Goal: Use online tool/utility: Use online tool/utility

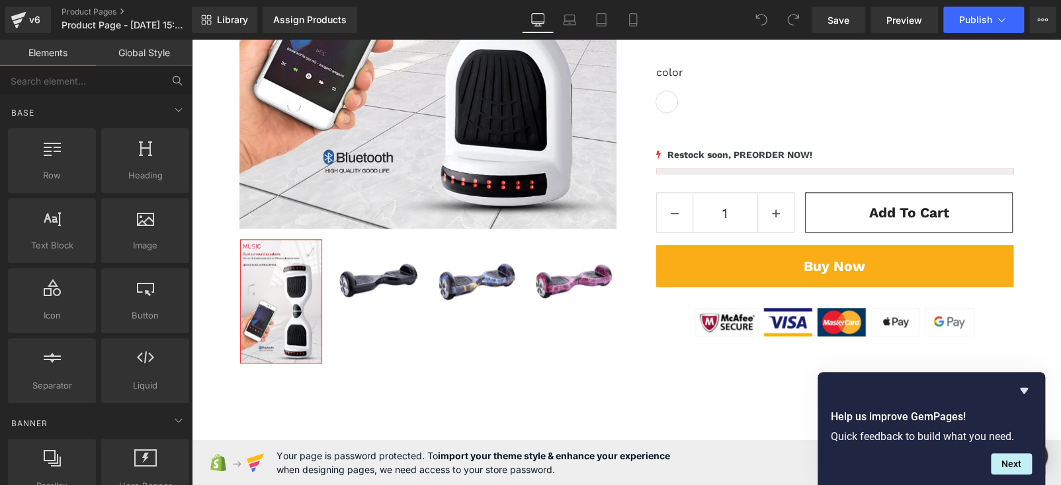
scroll to position [595, 0]
click at [56, 89] on input "text" at bounding box center [81, 80] width 163 height 29
type input "her"
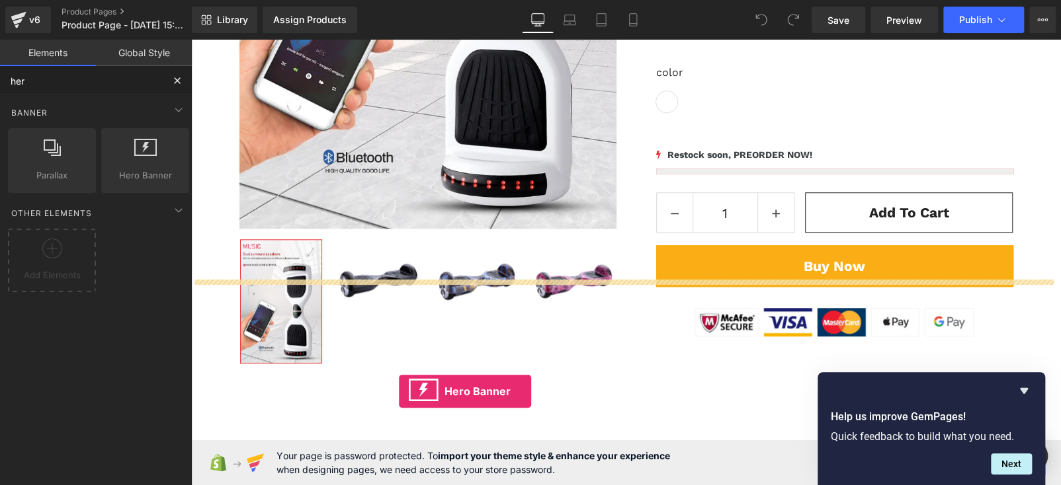
scroll to position [727, 0]
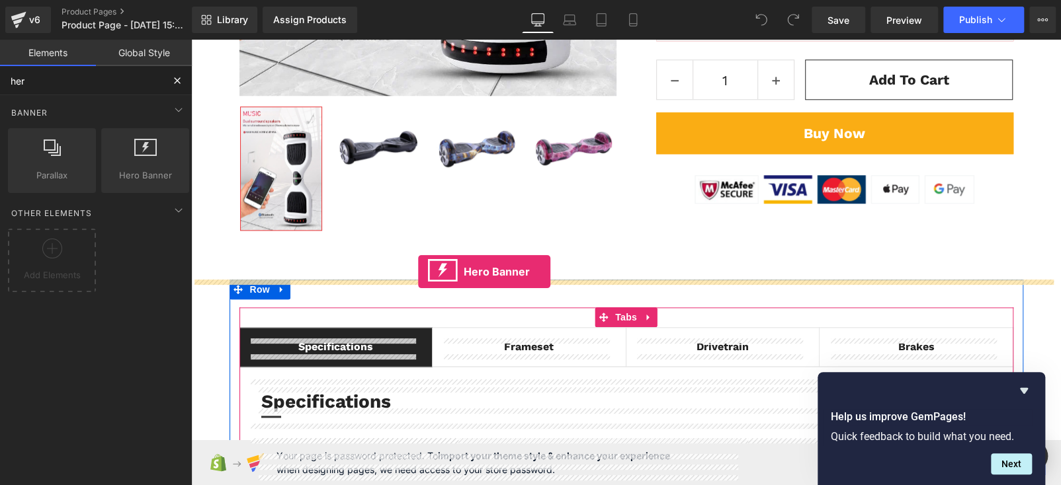
drag, startPoint x: 396, startPoint y: 397, endPoint x: 418, endPoint y: 271, distance: 127.5
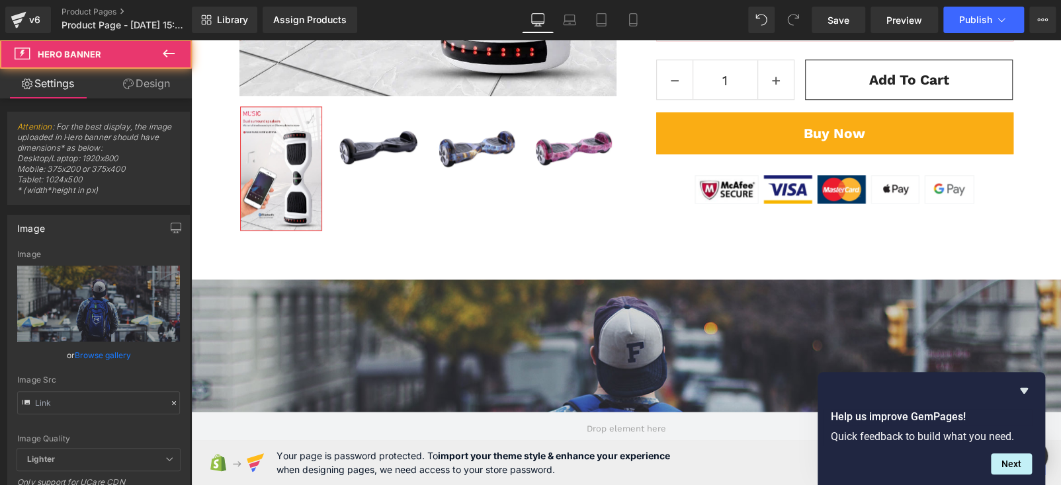
type input "[URL][DOMAIN_NAME]"
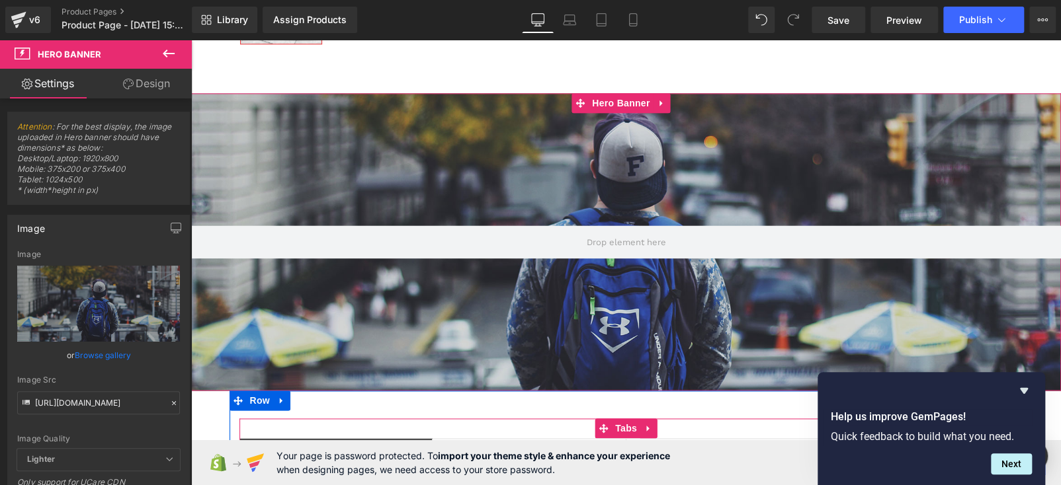
scroll to position [925, 0]
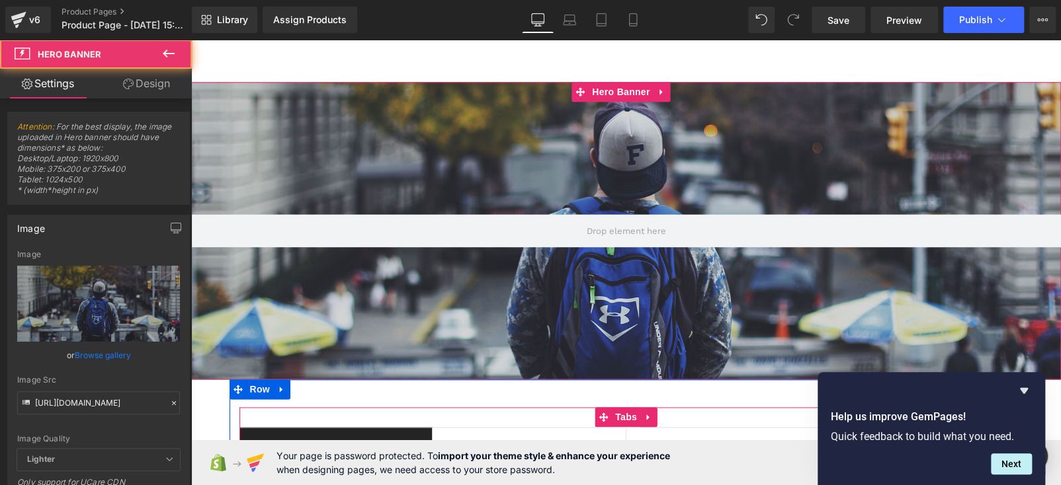
click at [414, 147] on div at bounding box center [626, 231] width 870 height 298
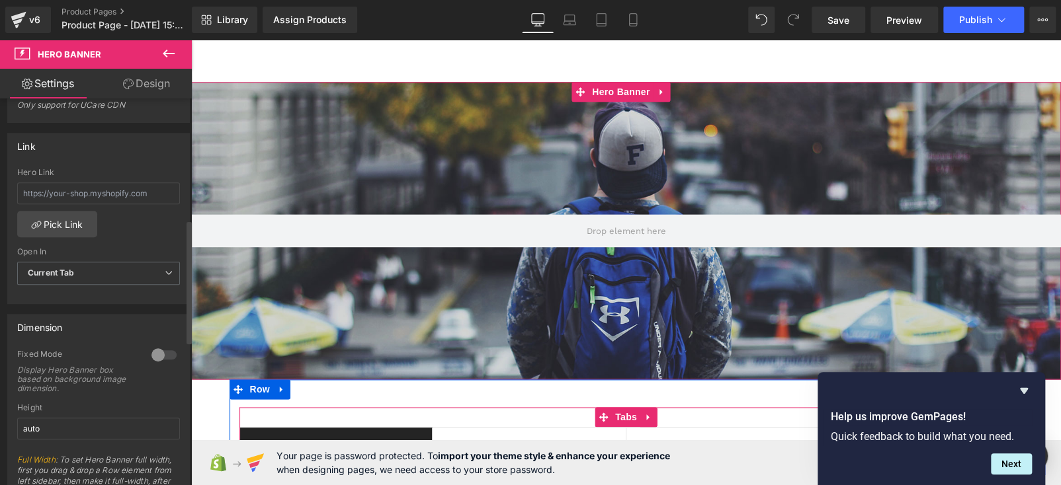
scroll to position [397, 0]
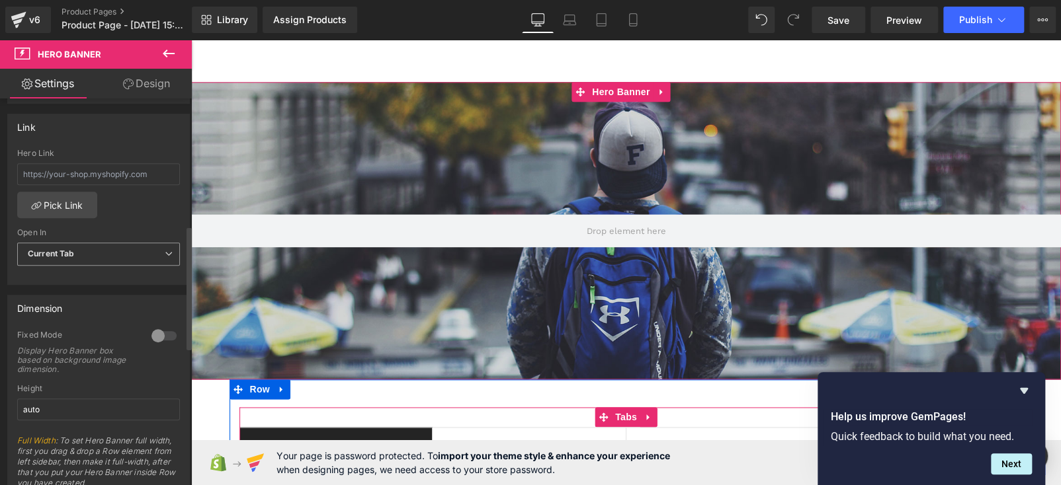
click at [91, 243] on span "Current Tab" at bounding box center [98, 254] width 163 height 23
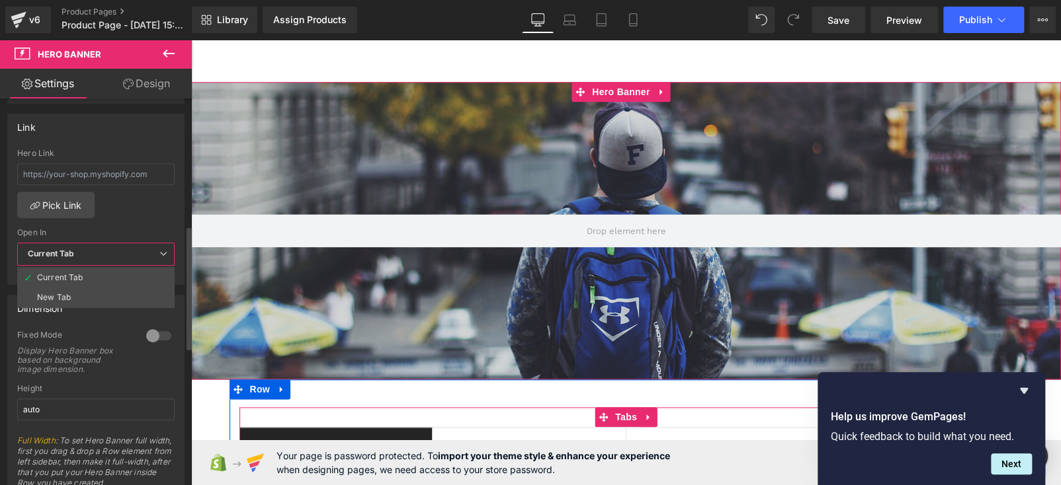
click at [91, 246] on span "Current Tab" at bounding box center [95, 254] width 157 height 23
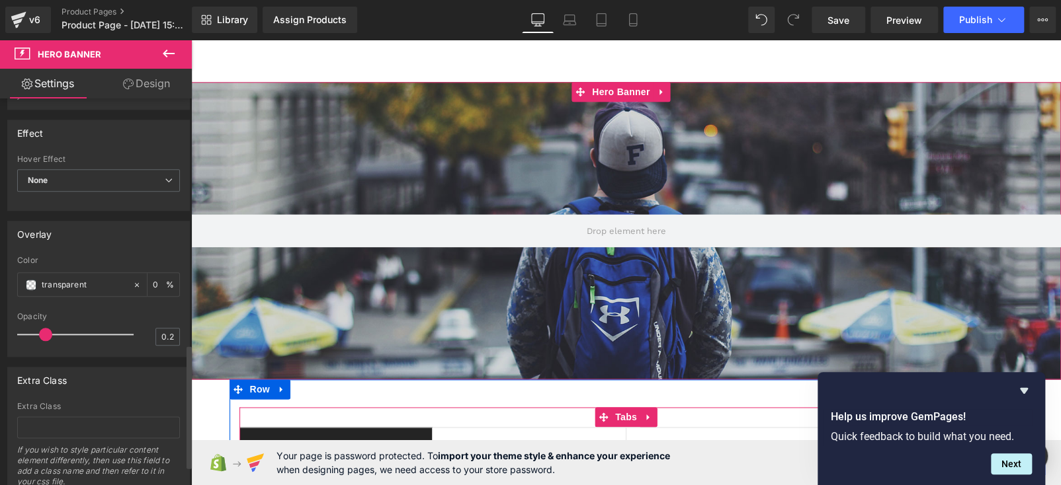
scroll to position [793, 0]
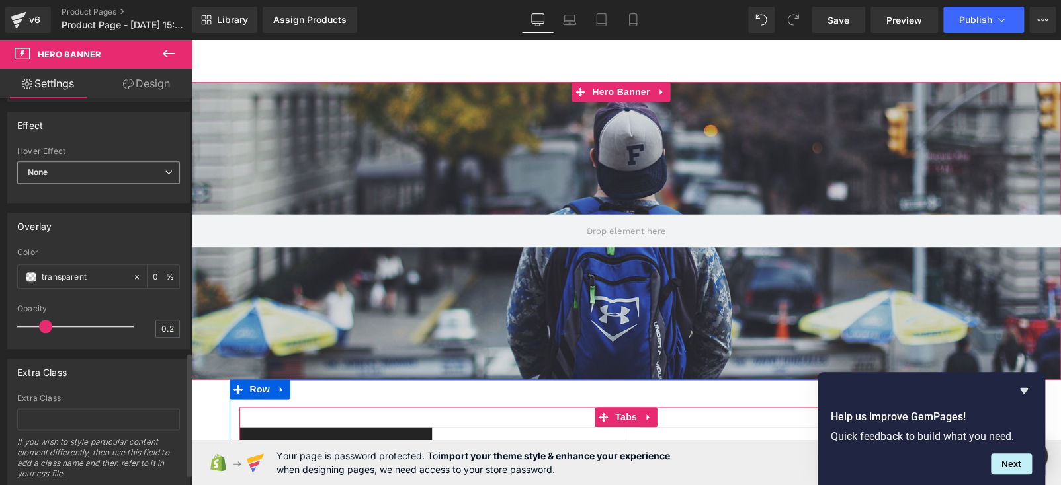
click at [111, 170] on span "None" at bounding box center [98, 172] width 163 height 23
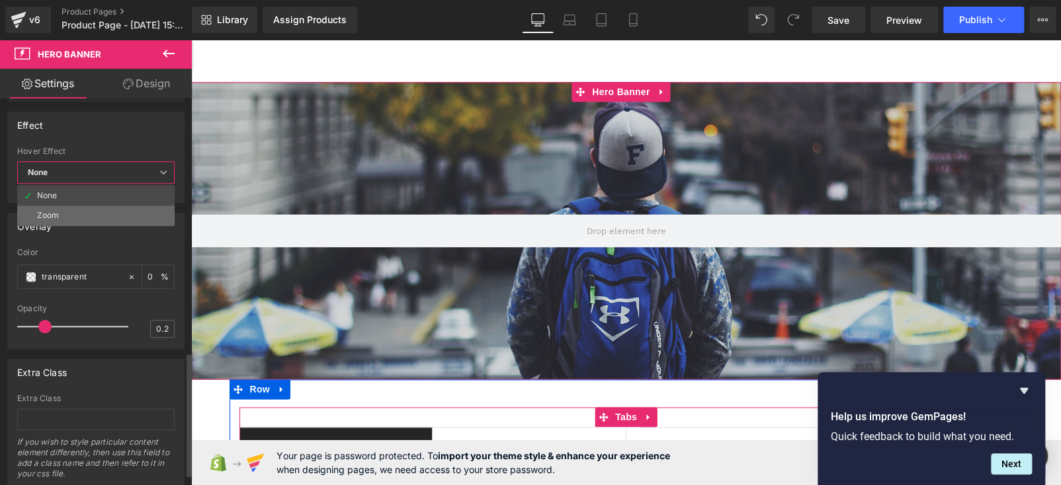
click at [75, 211] on li "Zoom" at bounding box center [95, 216] width 157 height 20
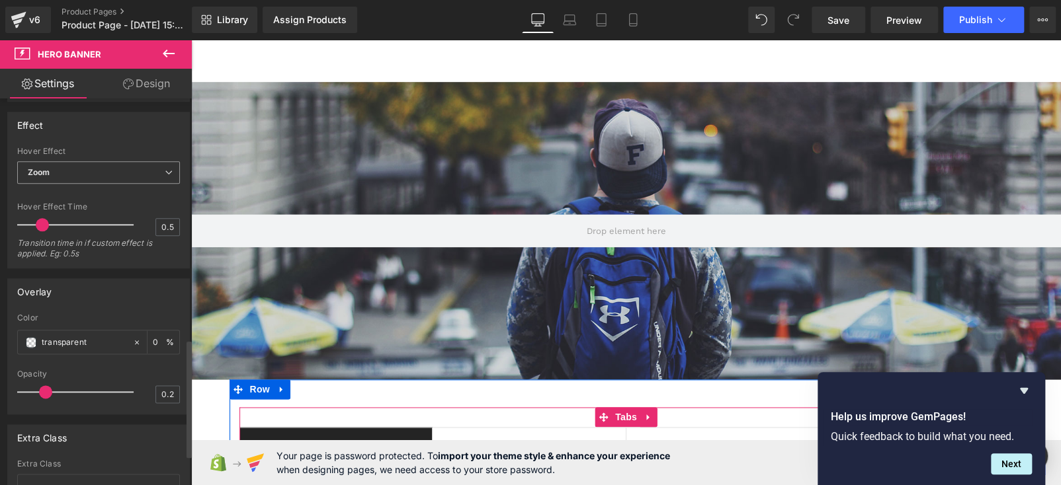
click at [103, 169] on span "Zoom" at bounding box center [98, 172] width 163 height 23
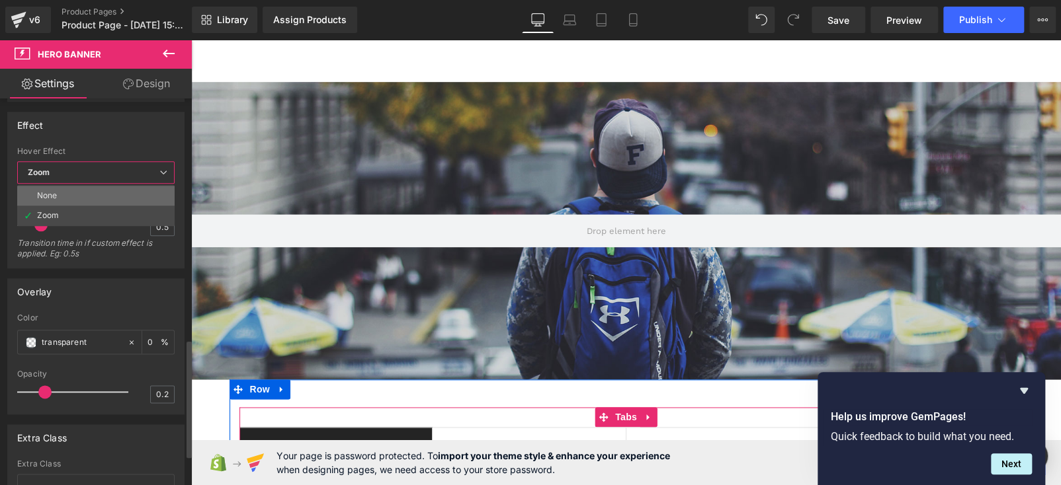
click at [77, 195] on li "None" at bounding box center [95, 196] width 157 height 20
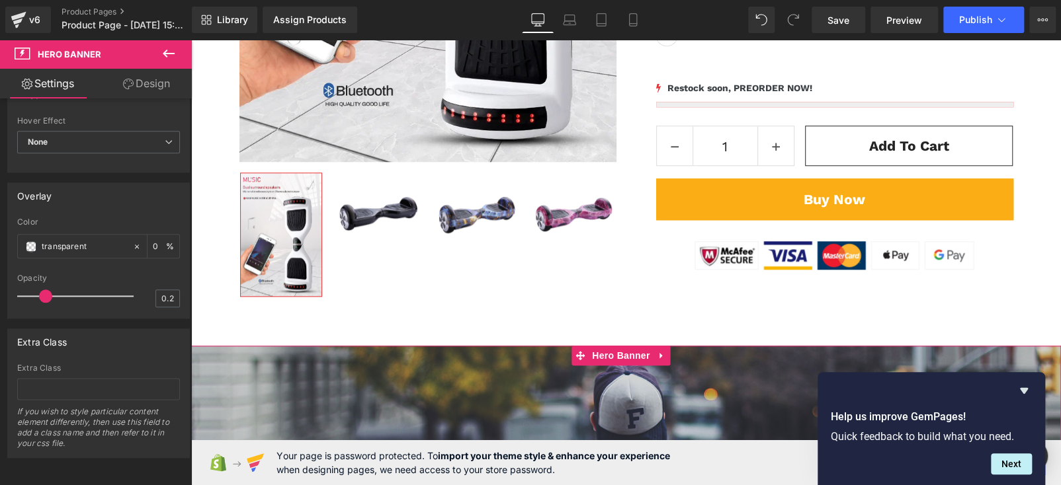
scroll to position [859, 0]
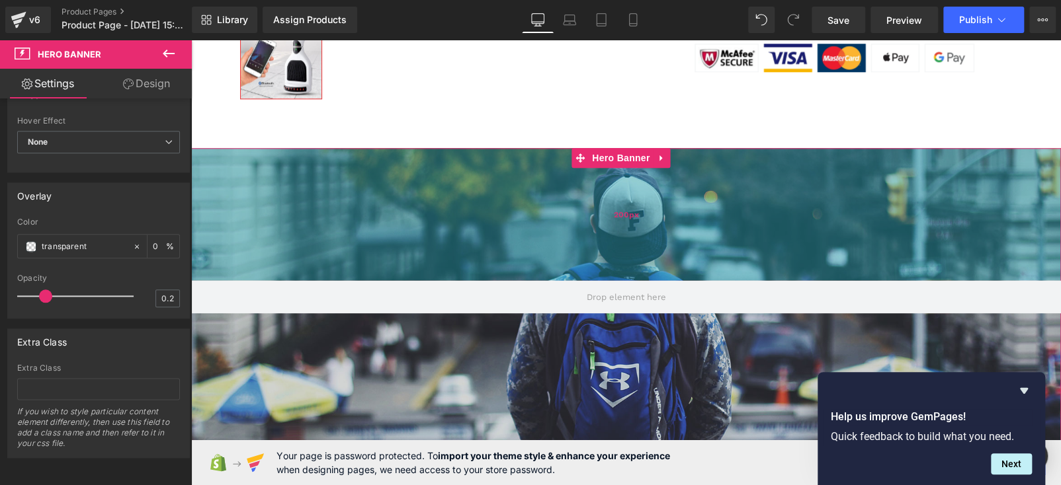
click at [431, 230] on div "200px" at bounding box center [626, 214] width 870 height 132
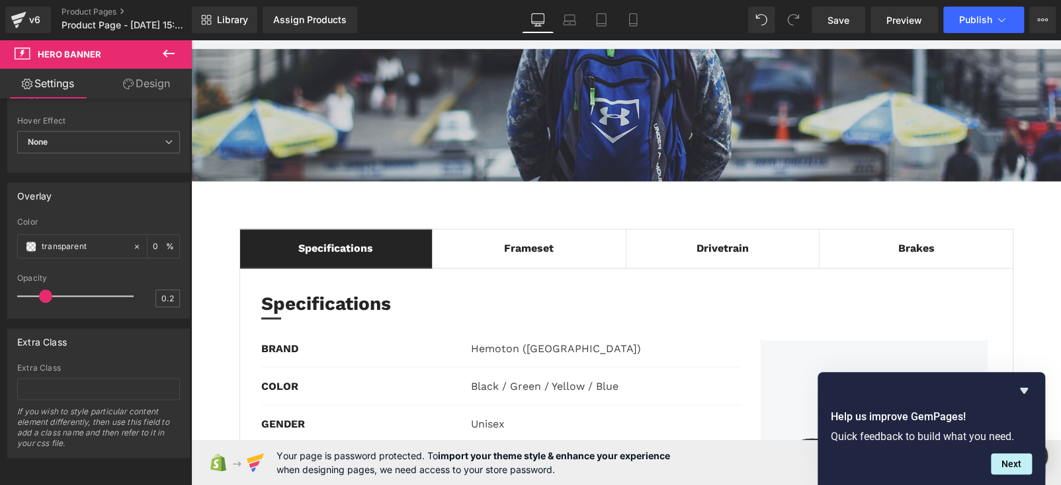
scroll to position [925, 0]
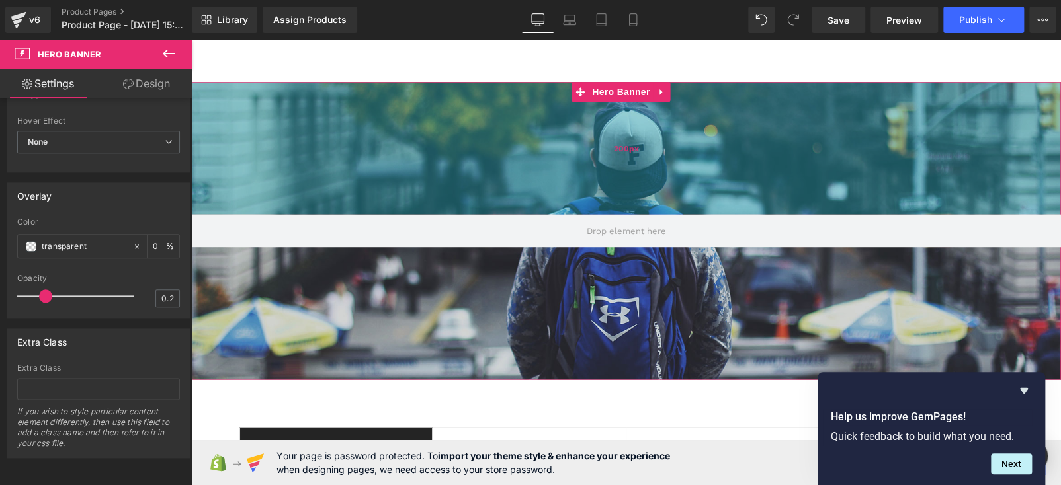
click at [446, 167] on div "200px" at bounding box center [626, 148] width 870 height 132
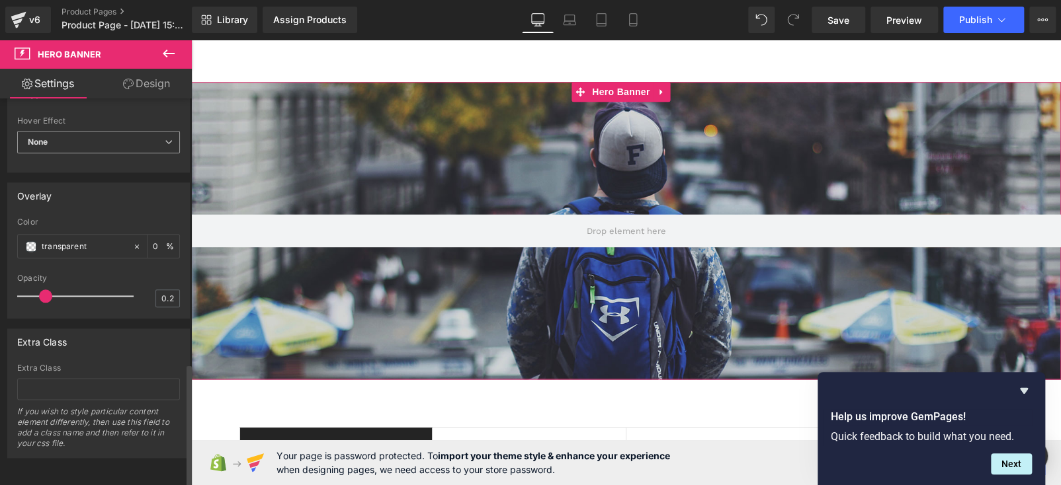
click at [73, 132] on span "None" at bounding box center [98, 142] width 163 height 23
click at [77, 134] on span "None" at bounding box center [95, 142] width 157 height 23
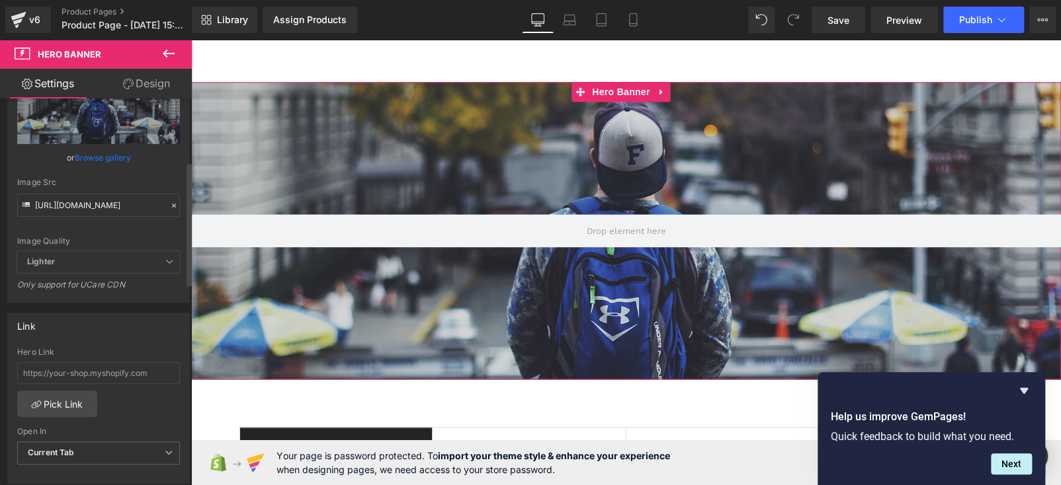
scroll to position [132, 0]
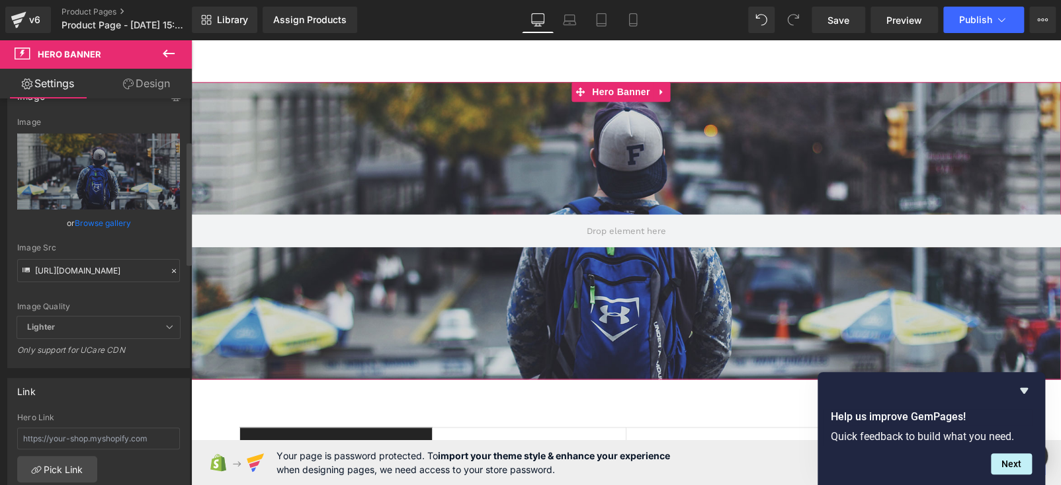
click at [87, 224] on link "Browse gallery" at bounding box center [103, 223] width 56 height 23
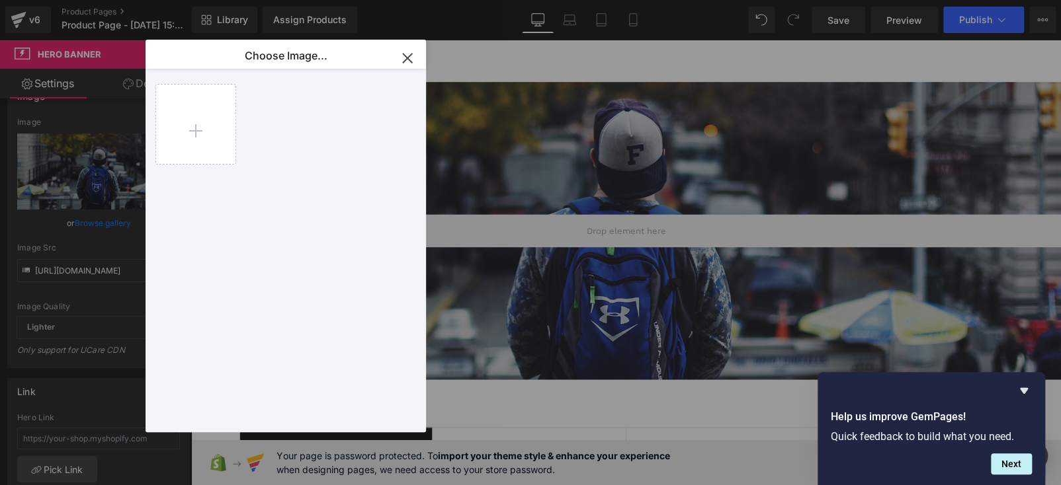
click at [405, 63] on icon "button" at bounding box center [407, 58] width 21 height 21
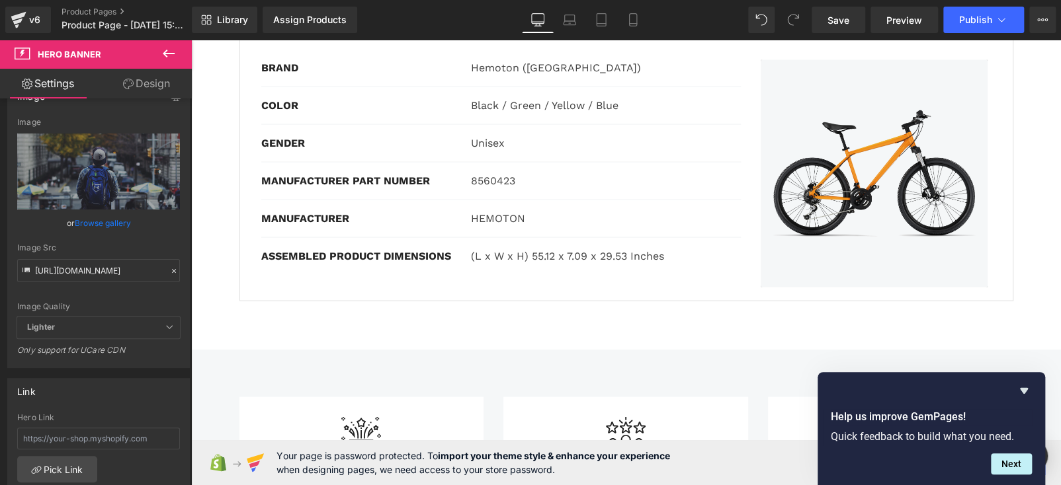
scroll to position [1520, 0]
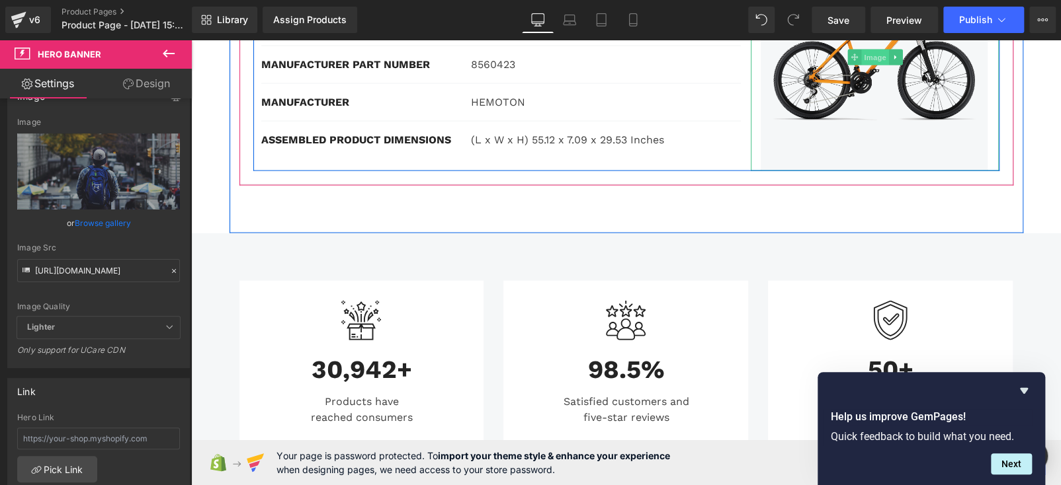
click at [865, 59] on span "Image" at bounding box center [875, 58] width 28 height 16
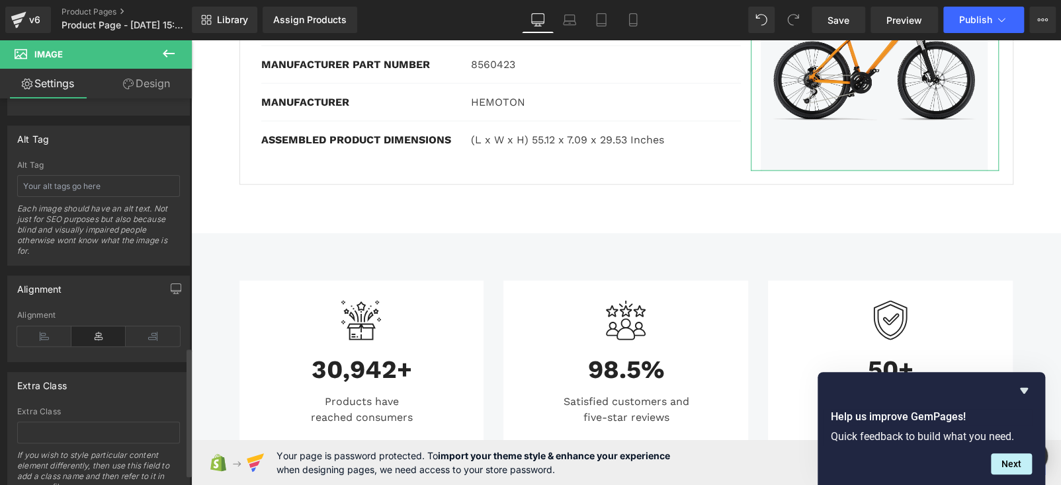
scroll to position [782, 0]
